Goal: Task Accomplishment & Management: Use online tool/utility

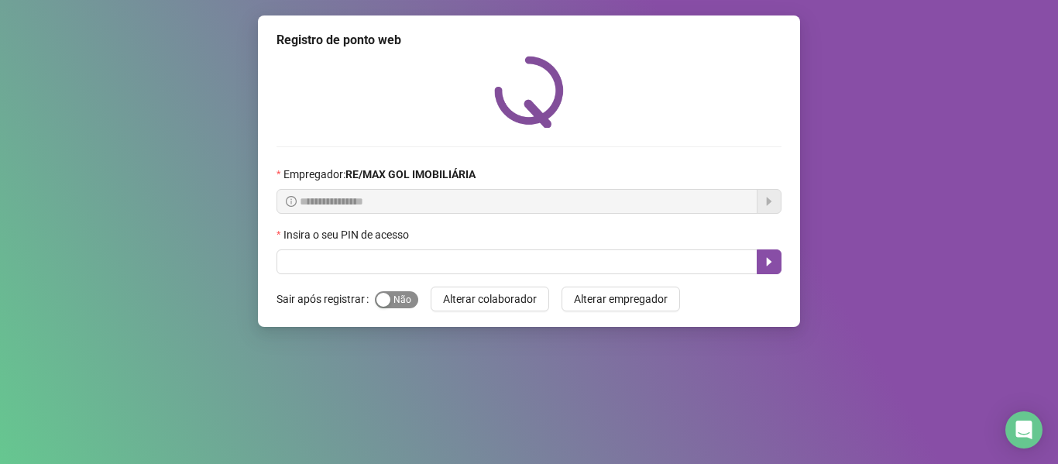
click at [405, 297] on span "Sim Não" at bounding box center [396, 299] width 43 height 17
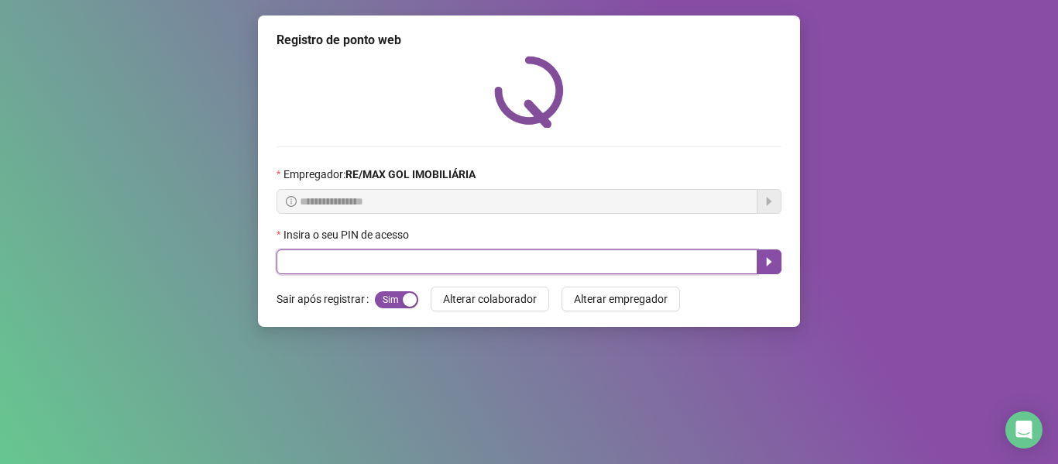
click at [443, 263] on input "text" at bounding box center [517, 261] width 481 height 25
type input "*****"
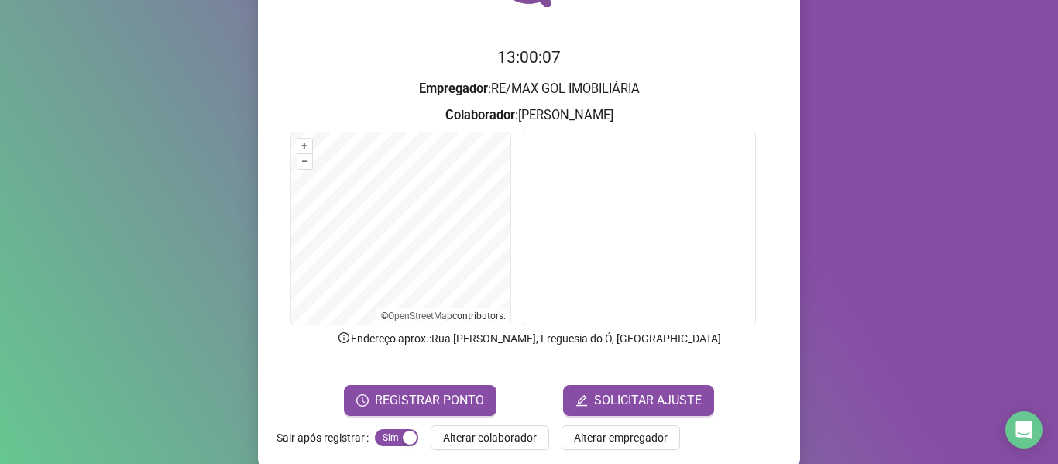
scroll to position [141, 0]
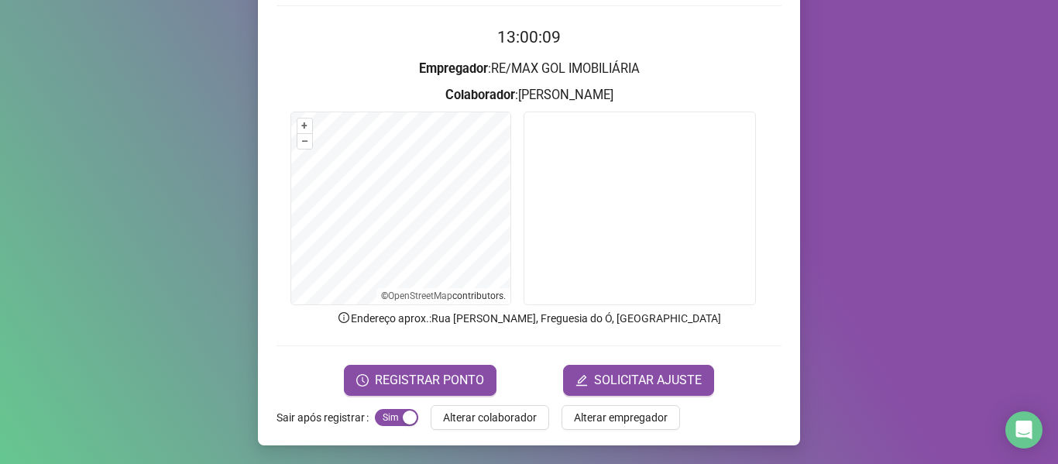
click at [461, 370] on button "REGISTRAR PONTO" at bounding box center [420, 380] width 153 height 31
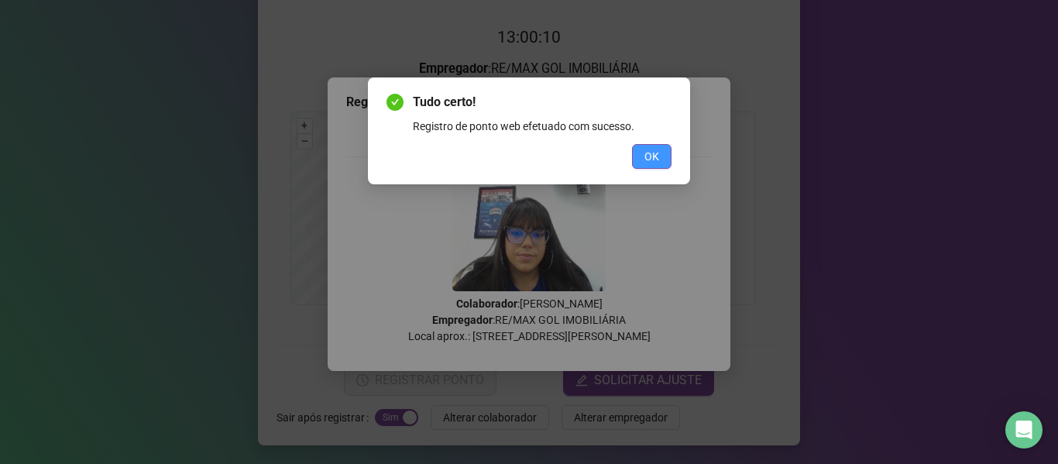
click at [664, 156] on button "OK" at bounding box center [652, 156] width 40 height 25
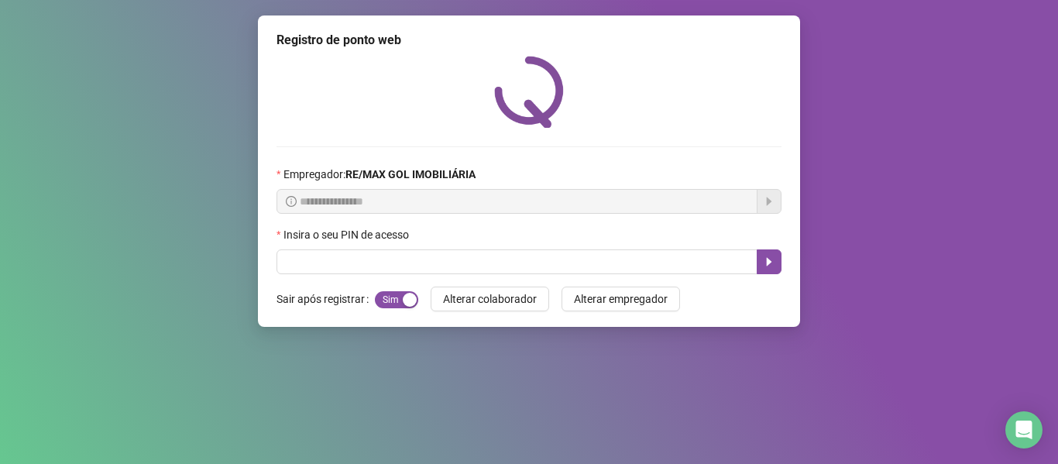
scroll to position [0, 0]
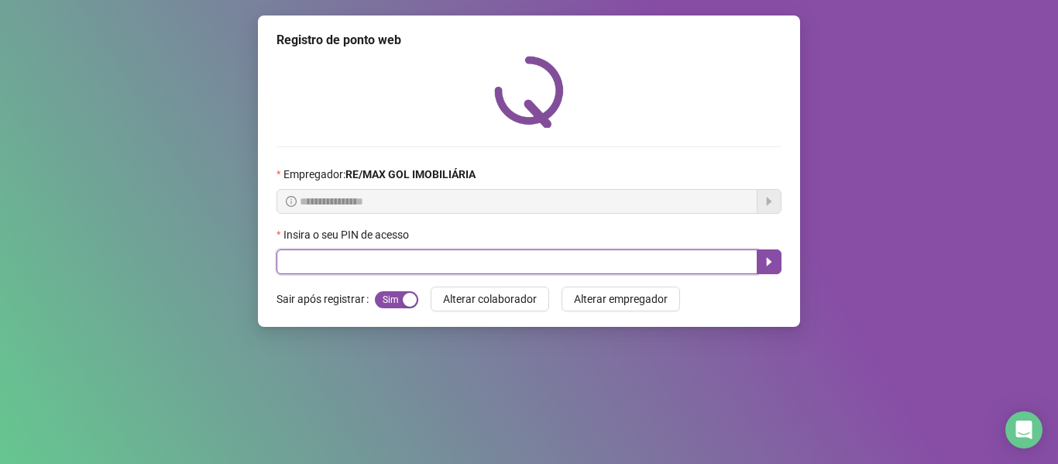
click at [416, 263] on input "text" at bounding box center [517, 261] width 481 height 25
type input "*****"
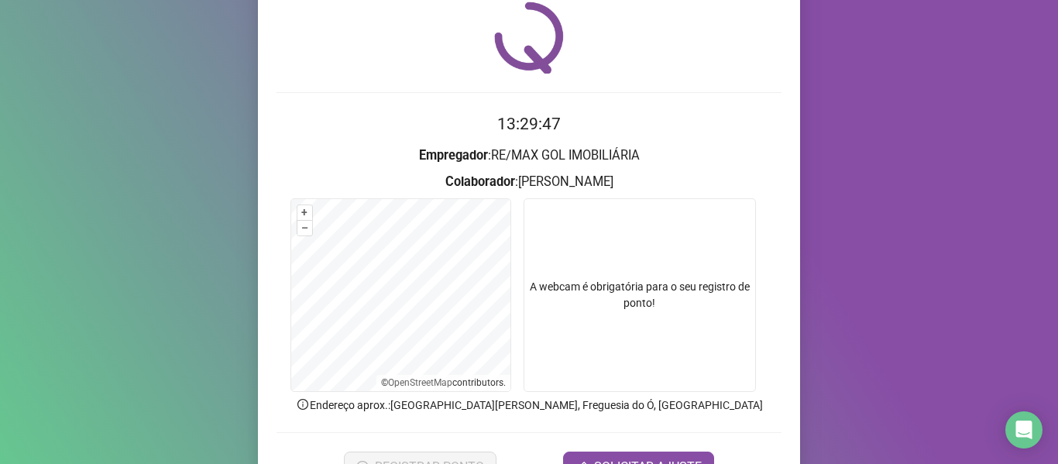
scroll to position [77, 0]
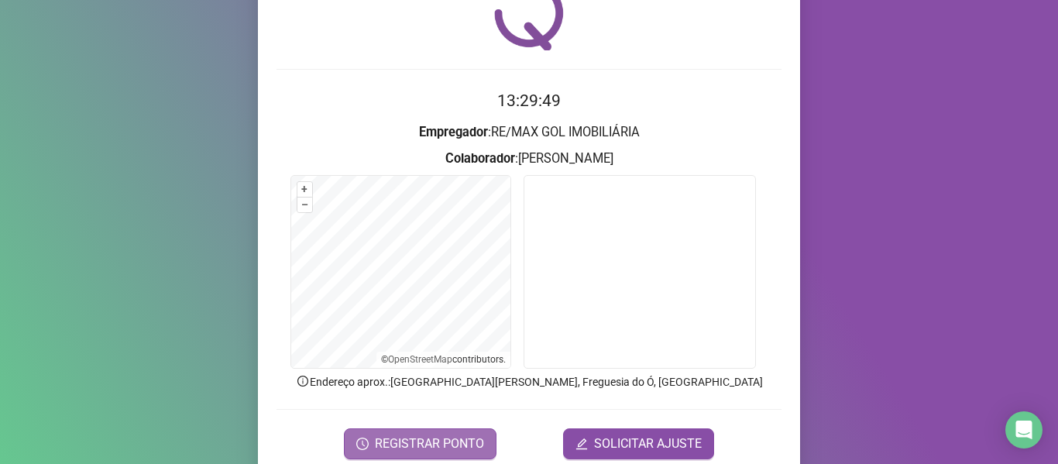
click at [475, 432] on button "REGISTRAR PONTO" at bounding box center [420, 443] width 153 height 31
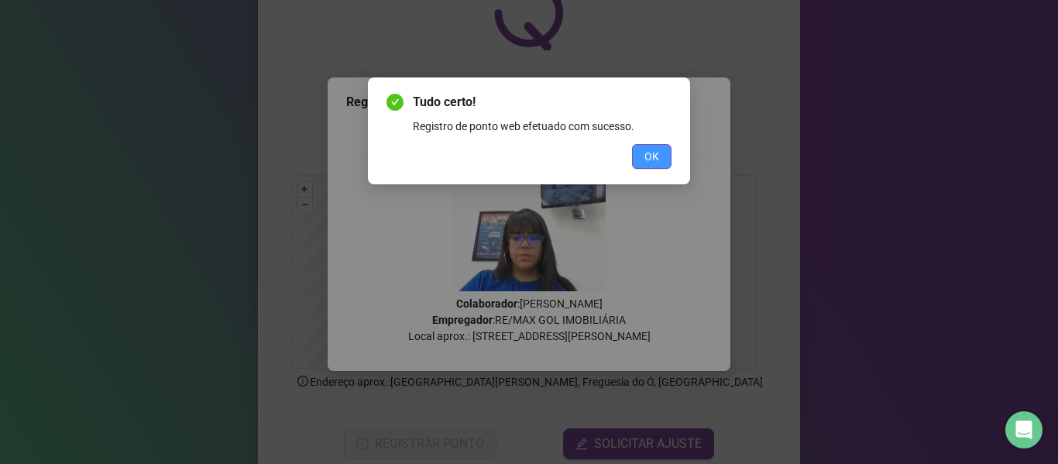
click at [651, 150] on span "OK" at bounding box center [651, 156] width 15 height 17
